Goal: Information Seeking & Learning: Learn about a topic

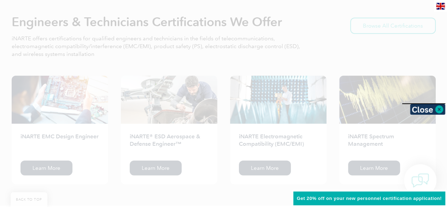
scroll to position [918, 0]
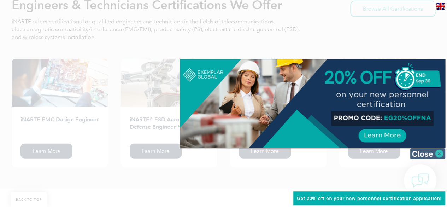
click at [438, 151] on img at bounding box center [427, 153] width 35 height 11
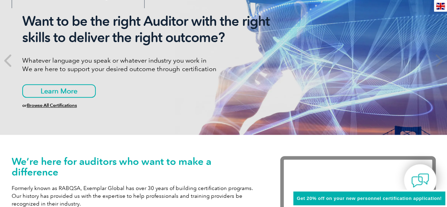
scroll to position [0, 0]
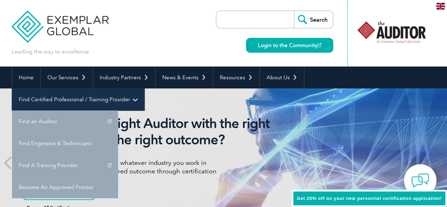
click at [144, 88] on link "Find Certified Professional / Training Provider" at bounding box center [78, 99] width 132 height 22
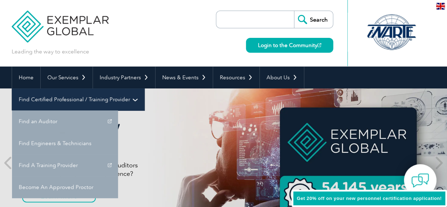
click at [144, 88] on link "Find Certified Professional / Training Provider" at bounding box center [78, 99] width 132 height 22
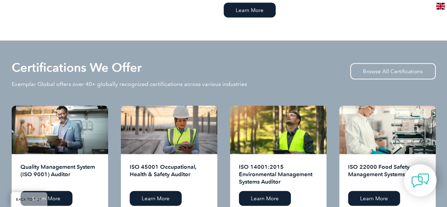
scroll to position [671, 0]
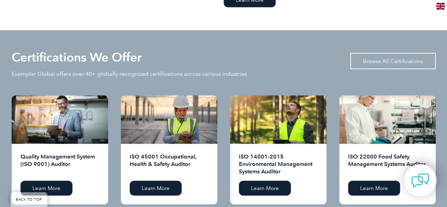
click at [386, 63] on link "Browse All Certifications" at bounding box center [392, 61] width 85 height 16
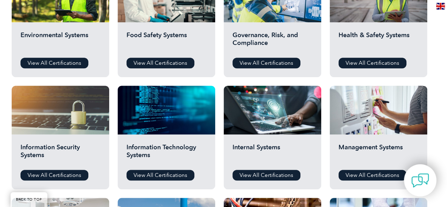
scroll to position [283, 0]
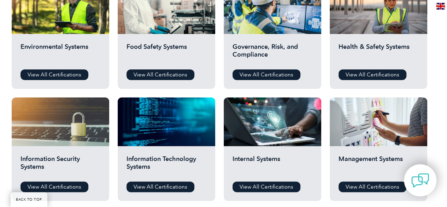
click at [8, 56] on div "Before You Apply For a Certification Download the “Certification Requirements” …" at bounding box center [223, 172] width 447 height 564
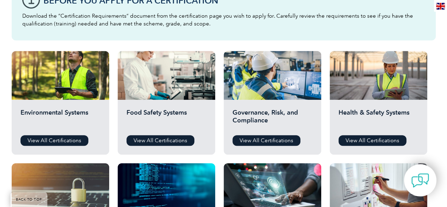
scroll to position [227, 0]
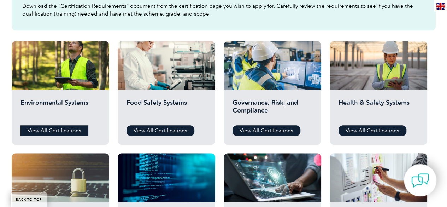
click at [74, 130] on link "View All Certifications" at bounding box center [54, 130] width 68 height 11
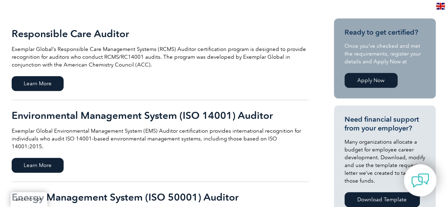
scroll to position [162, 0]
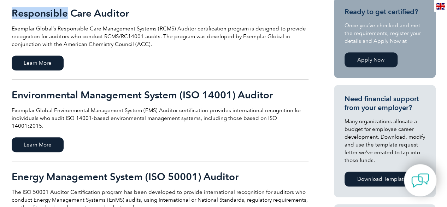
scroll to position [0, 0]
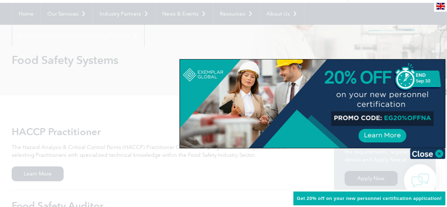
scroll to position [65, 0]
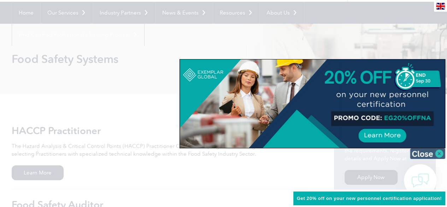
click at [441, 151] on img at bounding box center [427, 153] width 35 height 11
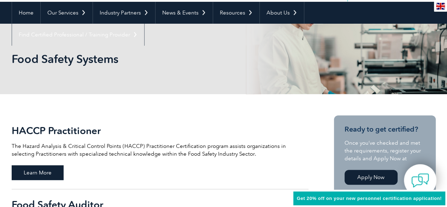
click at [50, 172] on span "Learn More" at bounding box center [38, 172] width 52 height 15
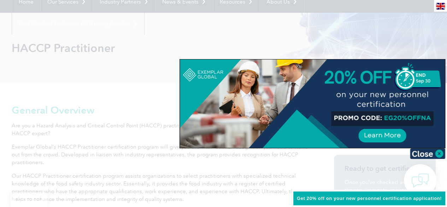
scroll to position [71, 0]
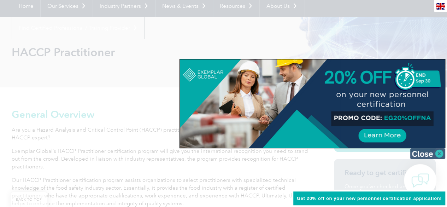
click at [433, 151] on img at bounding box center [427, 153] width 35 height 11
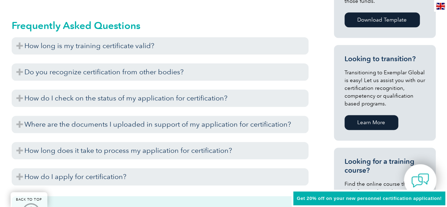
scroll to position [405, 0]
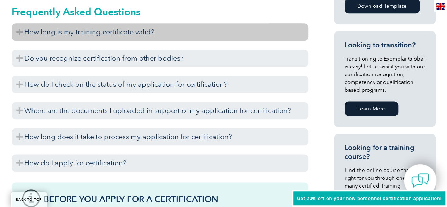
click at [147, 31] on h3 "How long is my training certificate valid?" at bounding box center [160, 31] width 297 height 17
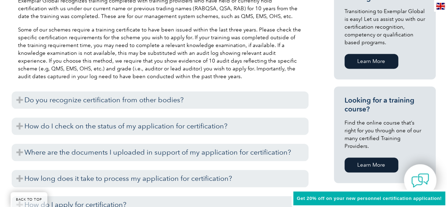
scroll to position [455, 0]
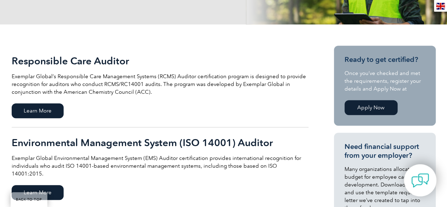
scroll to position [143, 0]
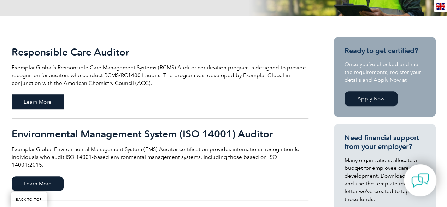
click at [46, 100] on span "Learn More" at bounding box center [38, 101] width 52 height 15
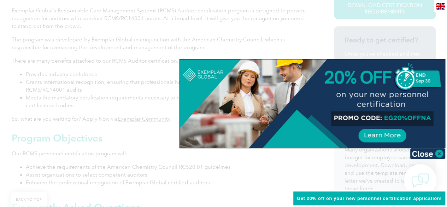
scroll to position [198, 0]
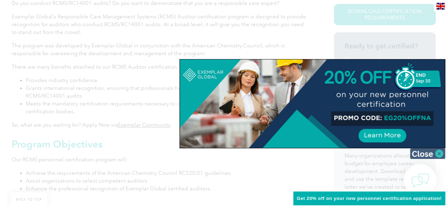
click at [436, 149] on img at bounding box center [427, 153] width 35 height 11
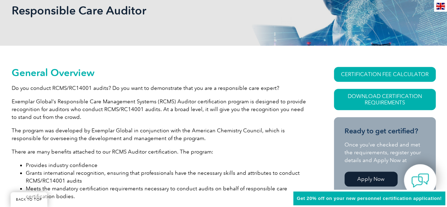
scroll to position [0, 0]
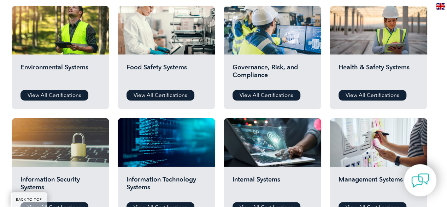
scroll to position [156, 0]
